Goal: Find contact information

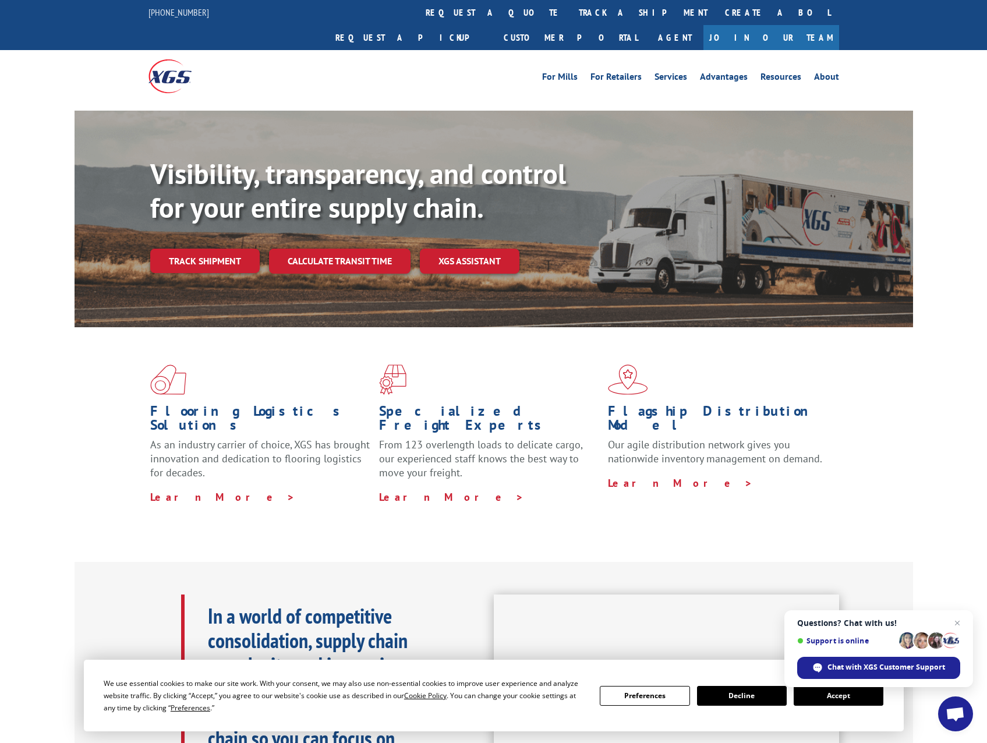
click at [840, 694] on button "Accept" at bounding box center [839, 696] width 90 height 20
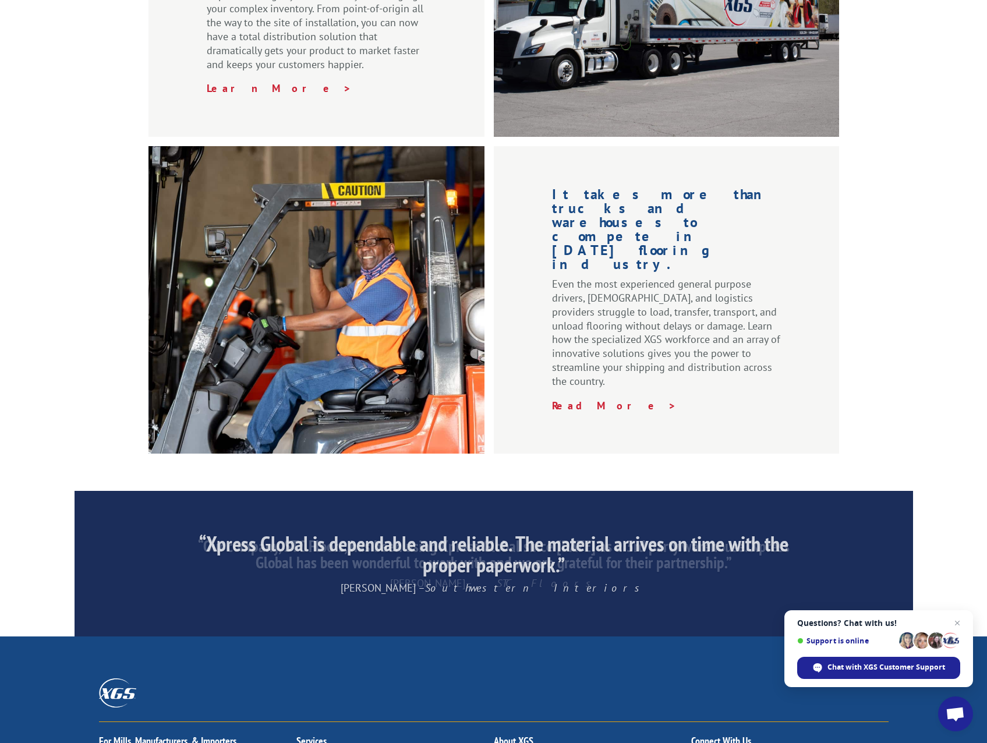
scroll to position [1562, 0]
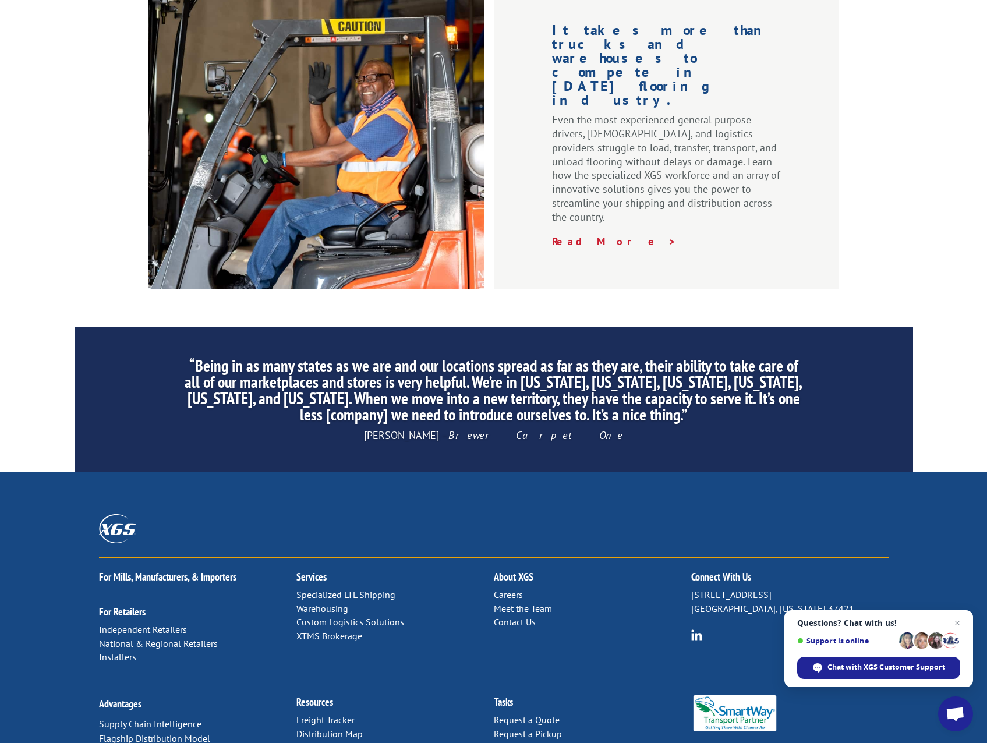
drag, startPoint x: 339, startPoint y: 725, endPoint x: 410, endPoint y: 724, distance: 71.1
copy p "Xpress Global Systems"
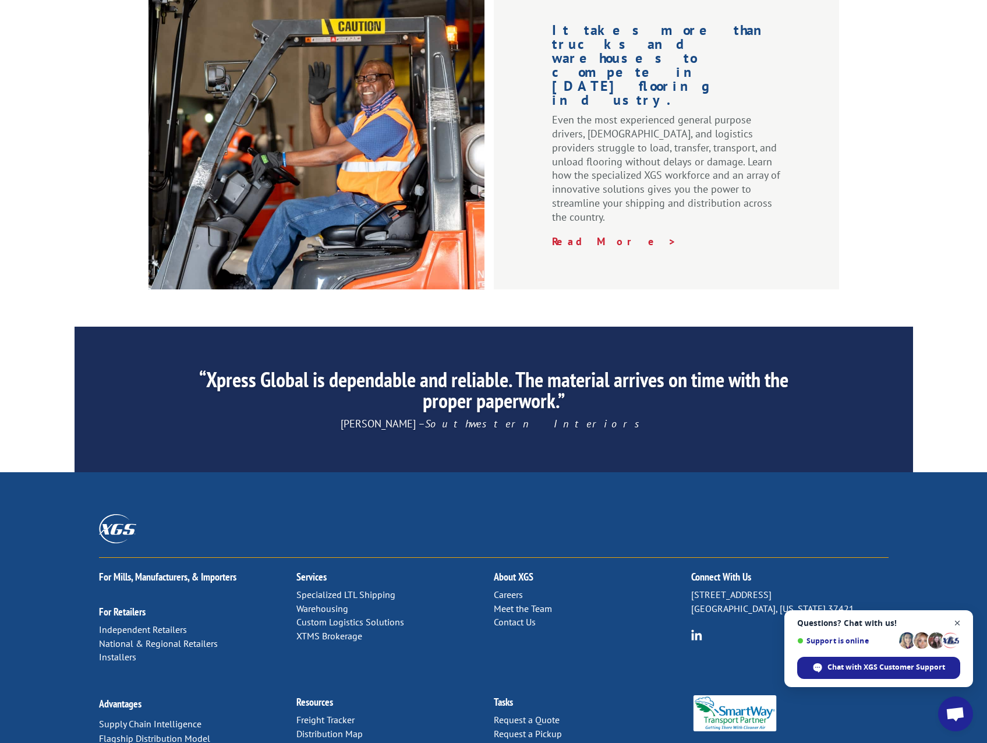
click at [959, 622] on span "Open chat" at bounding box center [958, 623] width 15 height 15
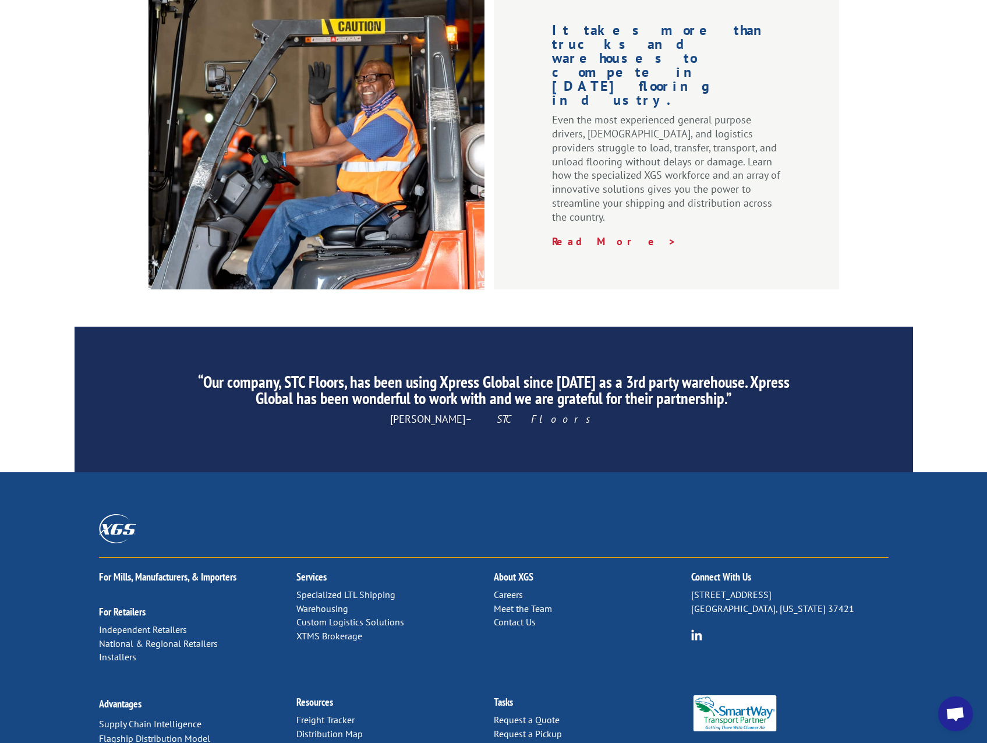
click at [520, 616] on link "Contact Us" at bounding box center [515, 622] width 42 height 12
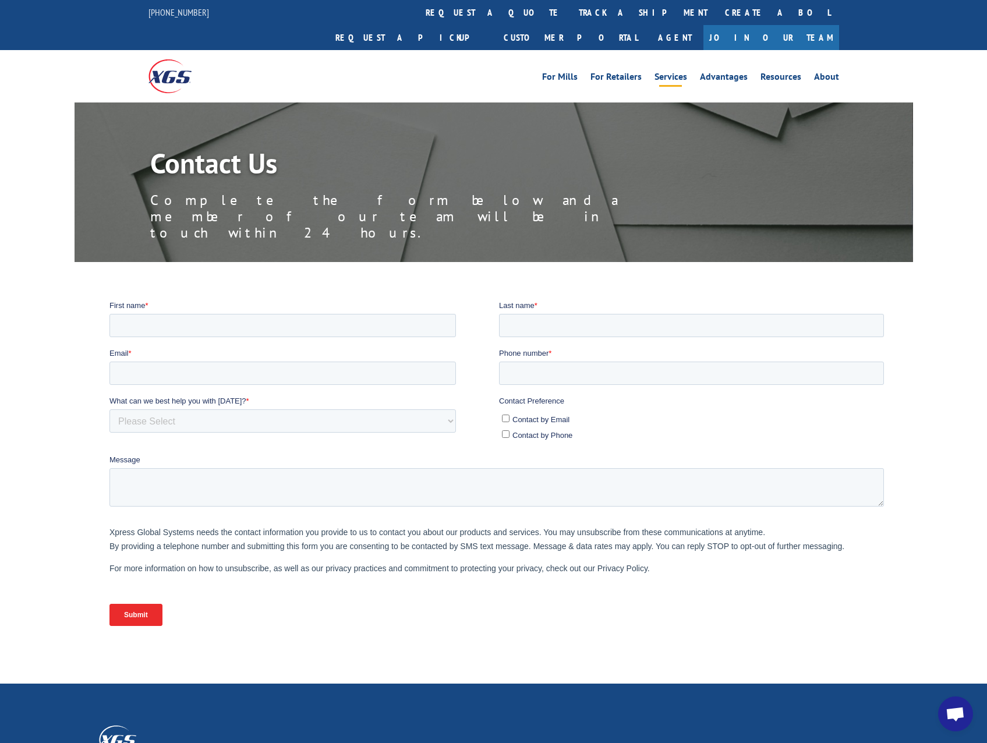
click at [676, 72] on link "Services" at bounding box center [671, 78] width 33 height 13
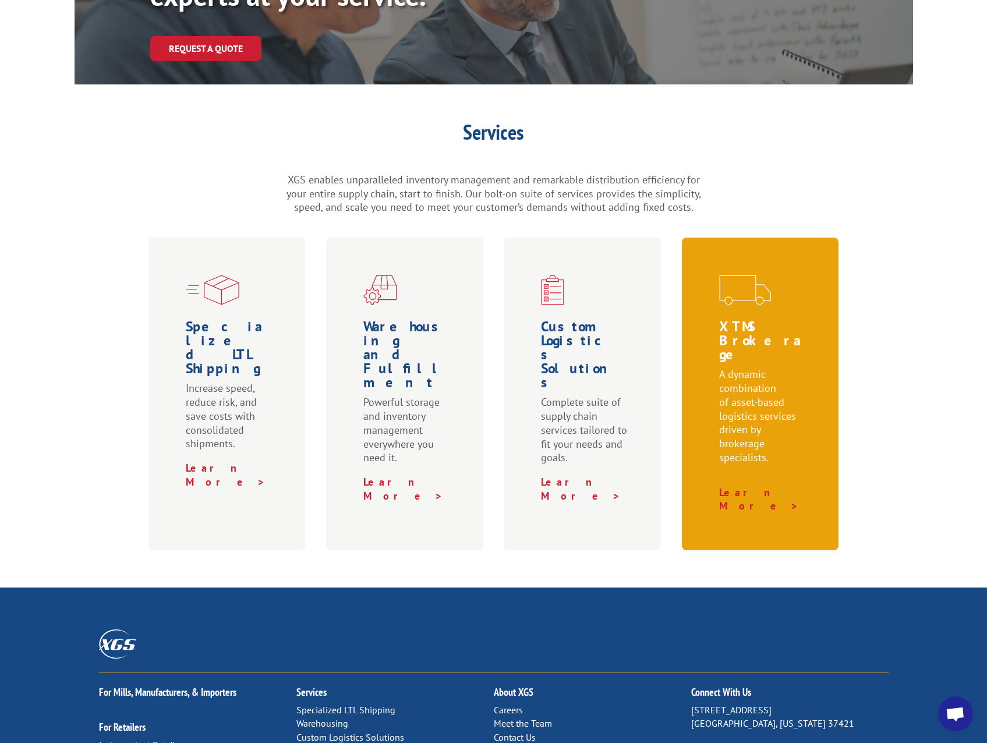
scroll to position [389, 0]
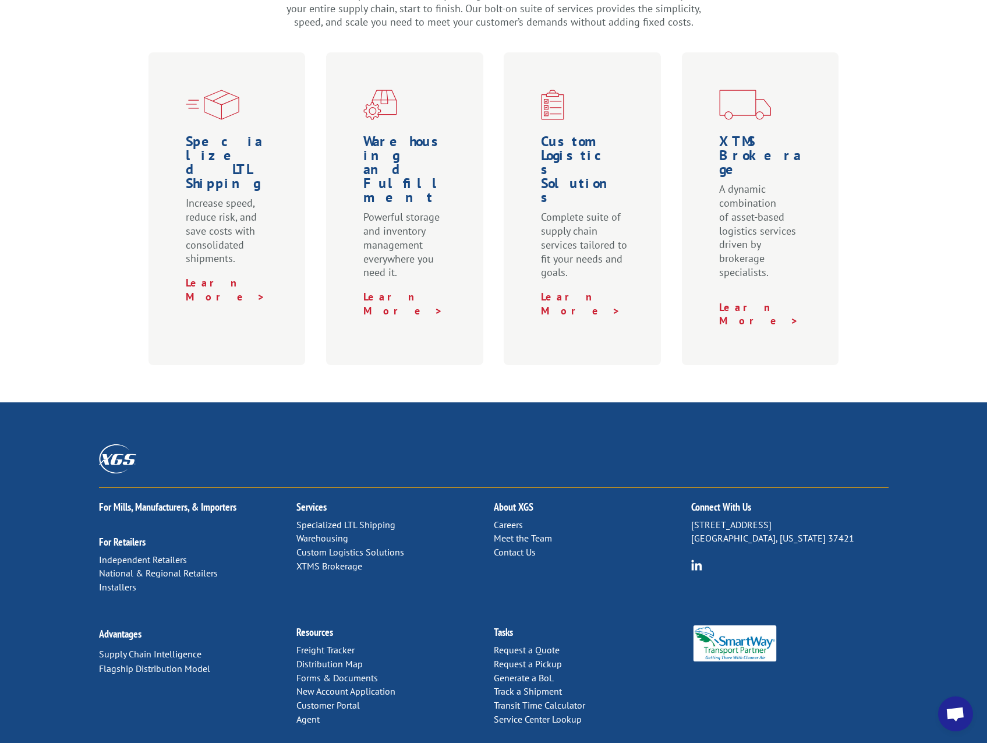
click at [526, 546] on link "Contact Us" at bounding box center [515, 552] width 42 height 12
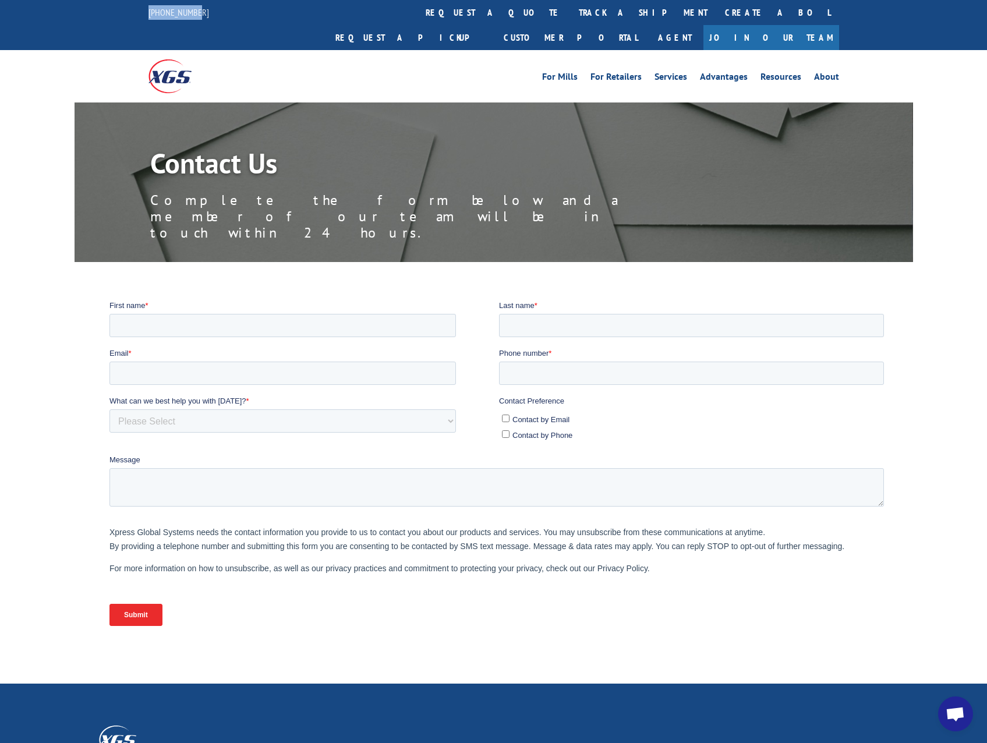
drag, startPoint x: 202, startPoint y: 12, endPoint x: 136, endPoint y: 9, distance: 66.5
click at [136, 9] on div "[PHONE_NUMBER] request a quote track a shipment Create a BOL Request a pickup C…" at bounding box center [493, 25] width 987 height 50
copy link "[PHONE_NUMBER]"
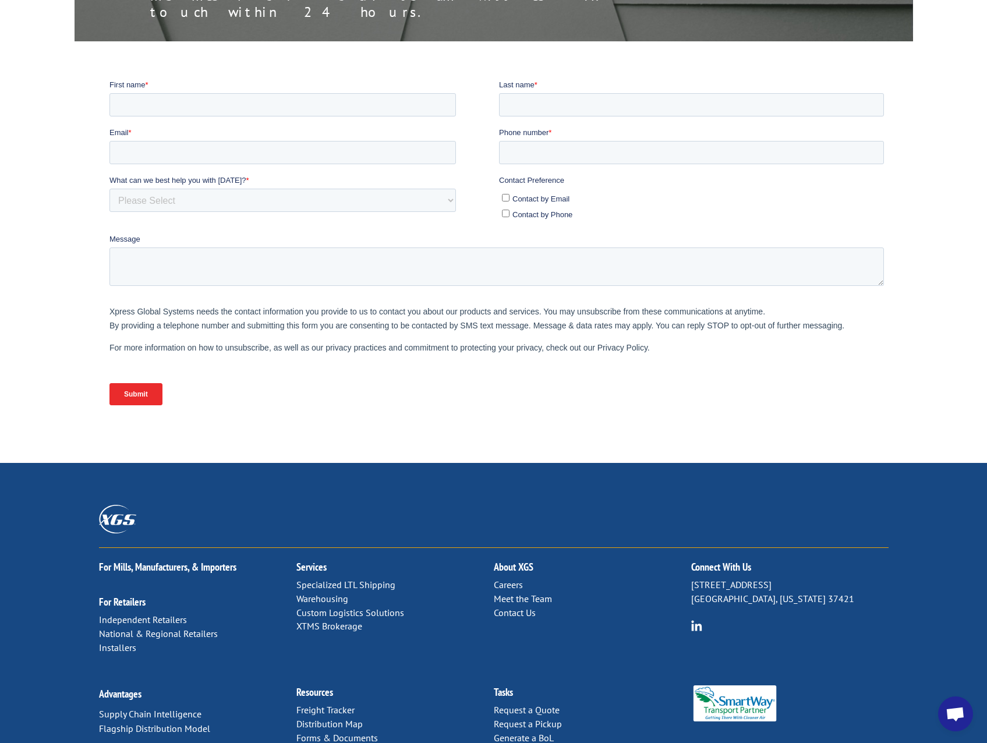
scroll to position [276, 0]
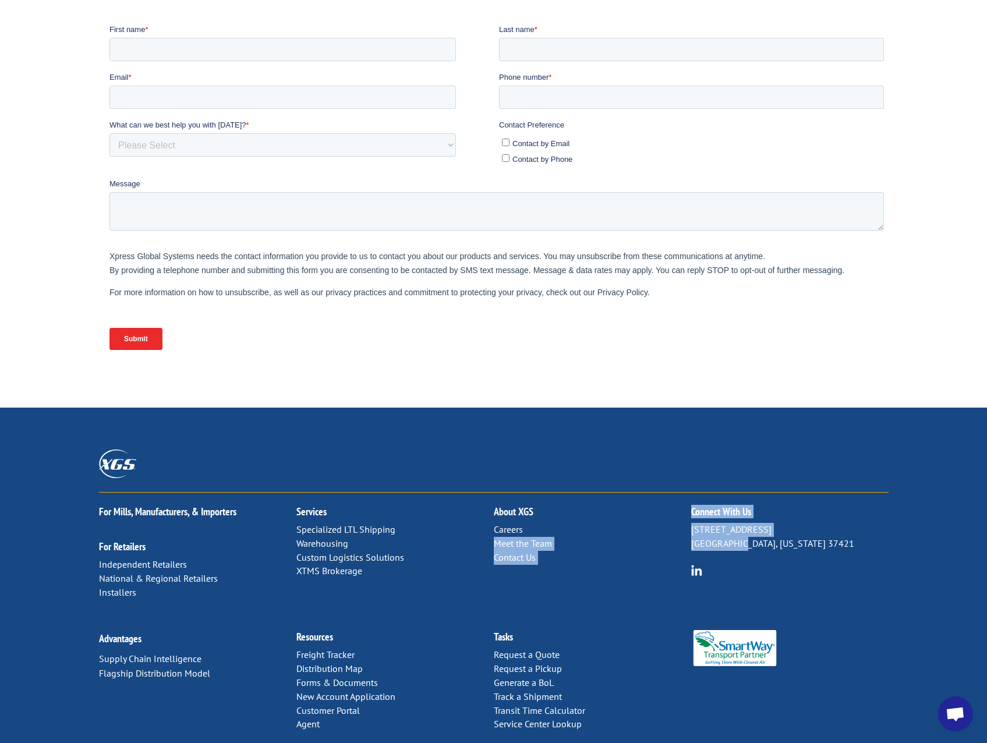
drag, startPoint x: 690, startPoint y: 484, endPoint x: 739, endPoint y: 484, distance: 48.9
click at [739, 493] on div "For [PERSON_NAME], Manufacturers, & Importers For Retailers Independent Retaile…" at bounding box center [494, 555] width 790 height 125
click at [740, 523] on p "[STREET_ADDRESS][US_STATE]" at bounding box center [789, 537] width 197 height 28
drag, startPoint x: 743, startPoint y: 486, endPoint x: 681, endPoint y: 488, distance: 61.8
click at [681, 493] on div "For [PERSON_NAME], Manufacturers, & Importers For Retailers Independent Retaile…" at bounding box center [494, 555] width 790 height 125
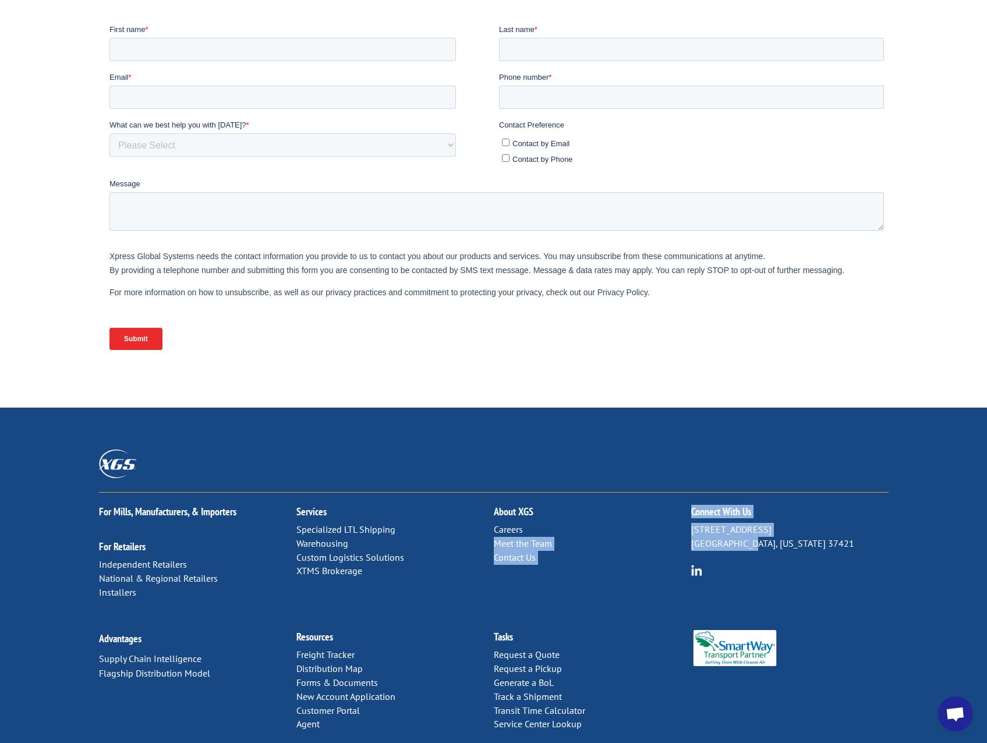
drag, startPoint x: 681, startPoint y: 488, endPoint x: 719, endPoint y: 488, distance: 38.5
click at [717, 523] on p "[STREET_ADDRESS][US_STATE]" at bounding box center [789, 537] width 197 height 28
drag, startPoint x: 742, startPoint y: 486, endPoint x: 692, endPoint y: 486, distance: 49.5
click at [692, 523] on p "[STREET_ADDRESS][US_STATE]" at bounding box center [789, 537] width 197 height 28
copy p "Chattanooga"
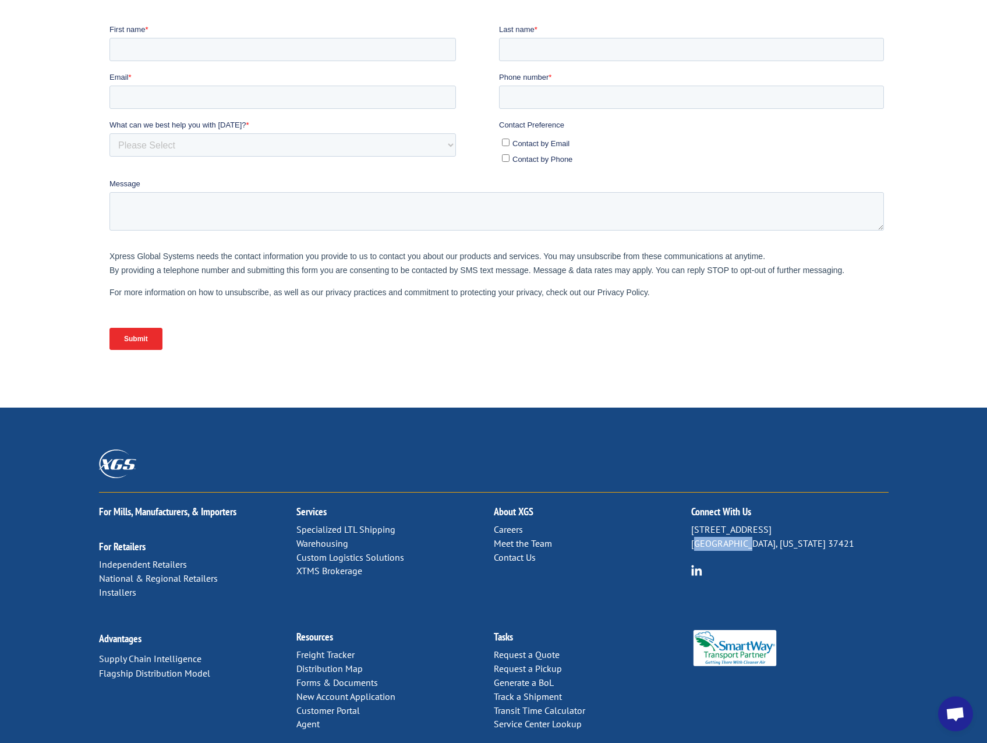
drag, startPoint x: 785, startPoint y: 467, endPoint x: 689, endPoint y: 471, distance: 95.7
click at [689, 493] on div "For [PERSON_NAME], Manufacturers, & Importers For Retailers Independent Retaile…" at bounding box center [494, 555] width 790 height 125
click at [689, 523] on p "Careers Meet the Team Contact Us" at bounding box center [592, 543] width 197 height 41
click at [691, 523] on p "[STREET_ADDRESS][US_STATE]" at bounding box center [789, 537] width 197 height 28
drag, startPoint x: 691, startPoint y: 471, endPoint x: 775, endPoint y: 471, distance: 83.3
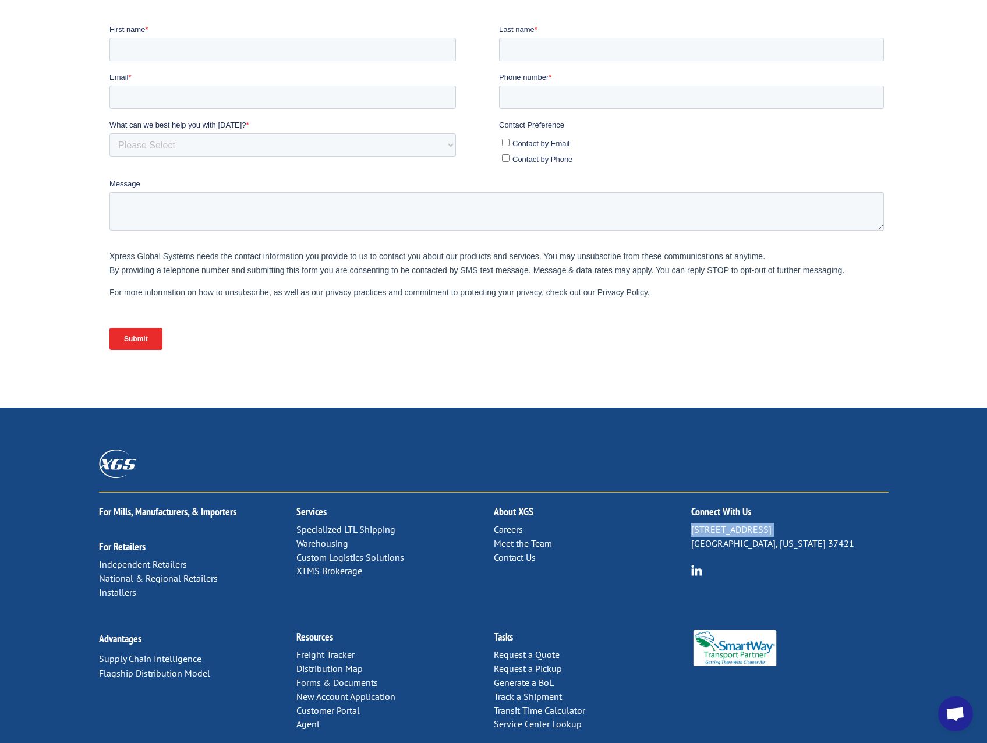
click at [775, 523] on p "[STREET_ADDRESS][US_STATE]" at bounding box center [789, 537] width 197 height 28
copy p "[STREET_ADDRESS]"
